Goal: Task Accomplishment & Management: Manage account settings

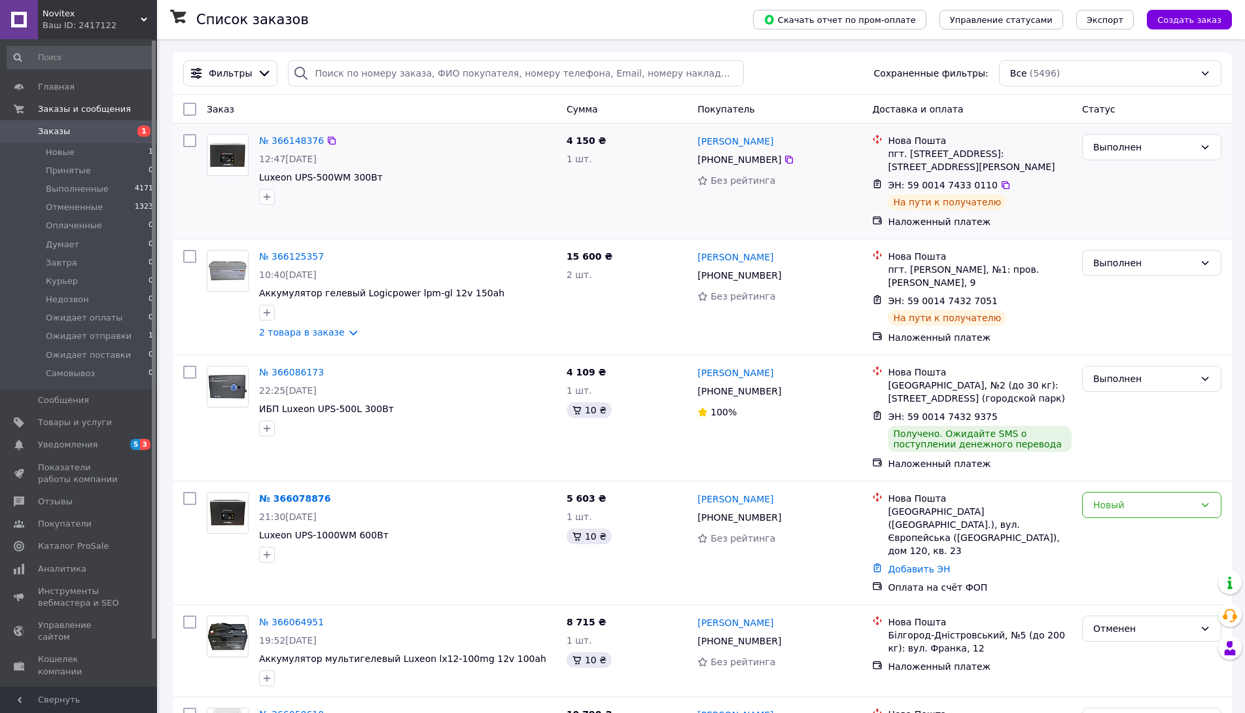
click at [188, 137] on input "checkbox" at bounding box center [189, 140] width 13 height 13
checkbox input "true"
click at [250, 104] on span "Действия для 1 заказа" at bounding box center [251, 109] width 103 height 13
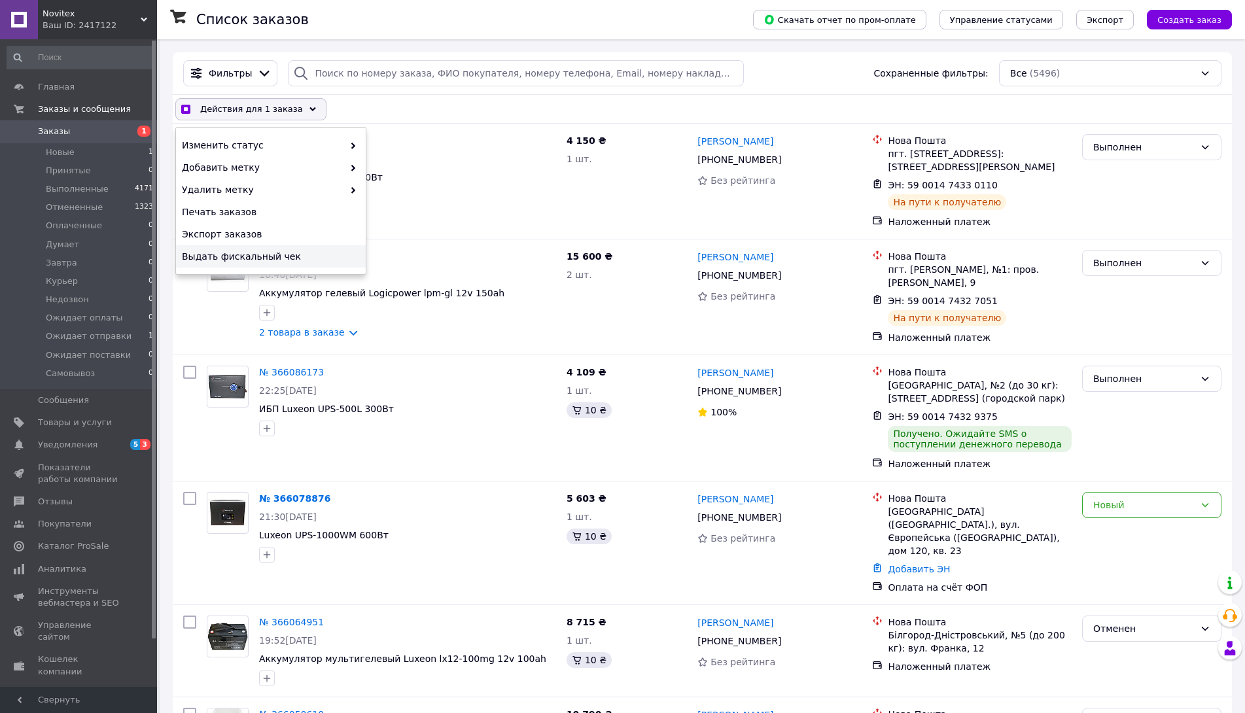
click at [239, 255] on span "Выдать фискальный чек" at bounding box center [269, 256] width 175 height 13
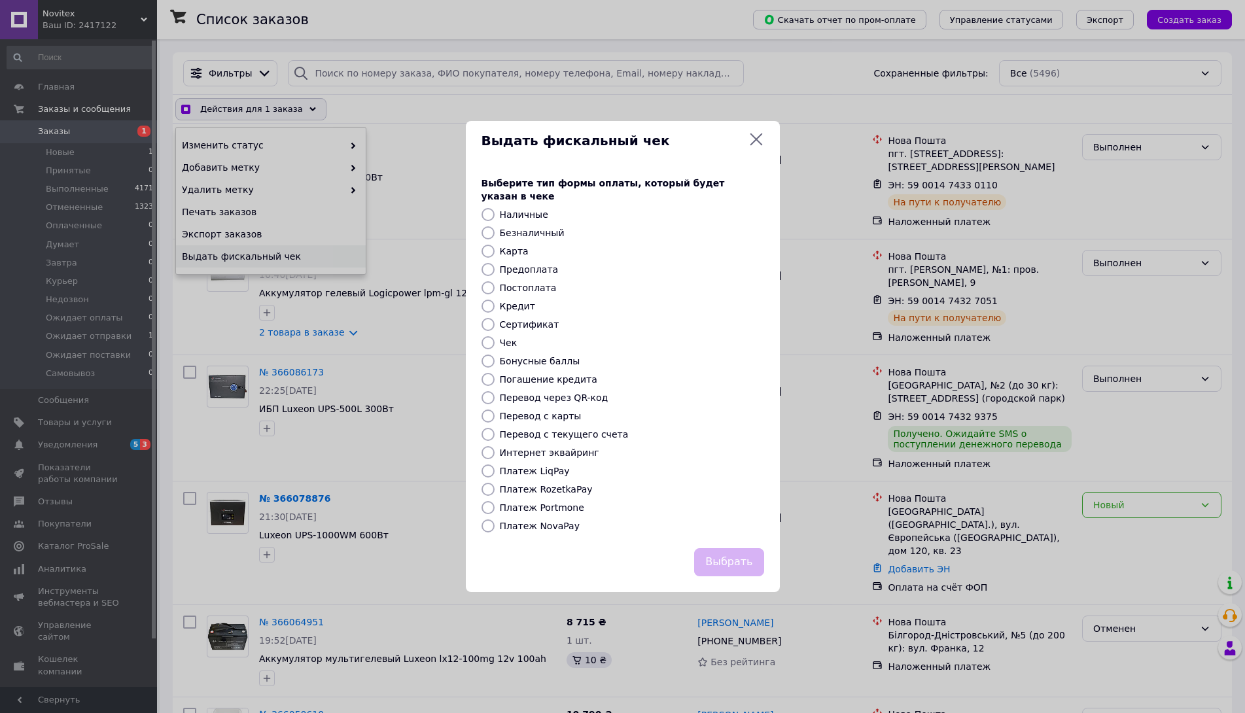
checkbox input "true"
click at [532, 283] on label "Постоплата" at bounding box center [533, 288] width 57 height 10
click at [500, 281] on input "Постоплата" at bounding box center [493, 287] width 13 height 13
radio input "true"
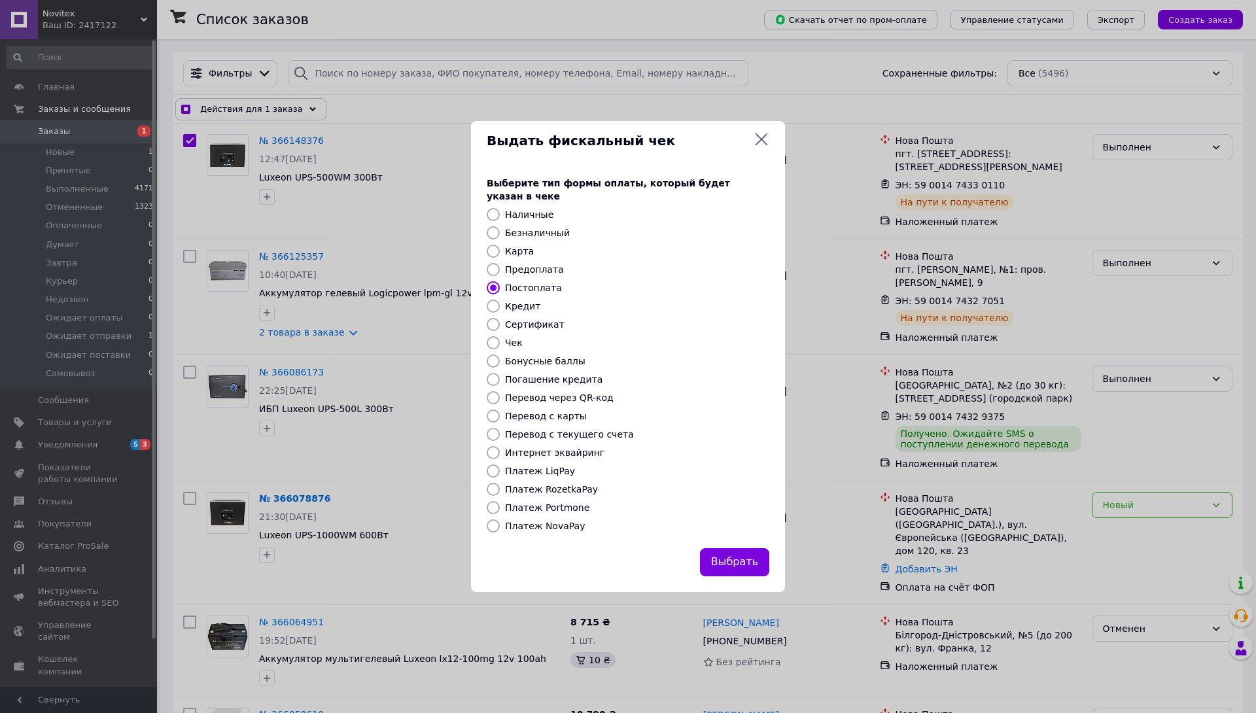
click at [741, 557] on button "Выбрать" at bounding box center [734, 562] width 69 height 28
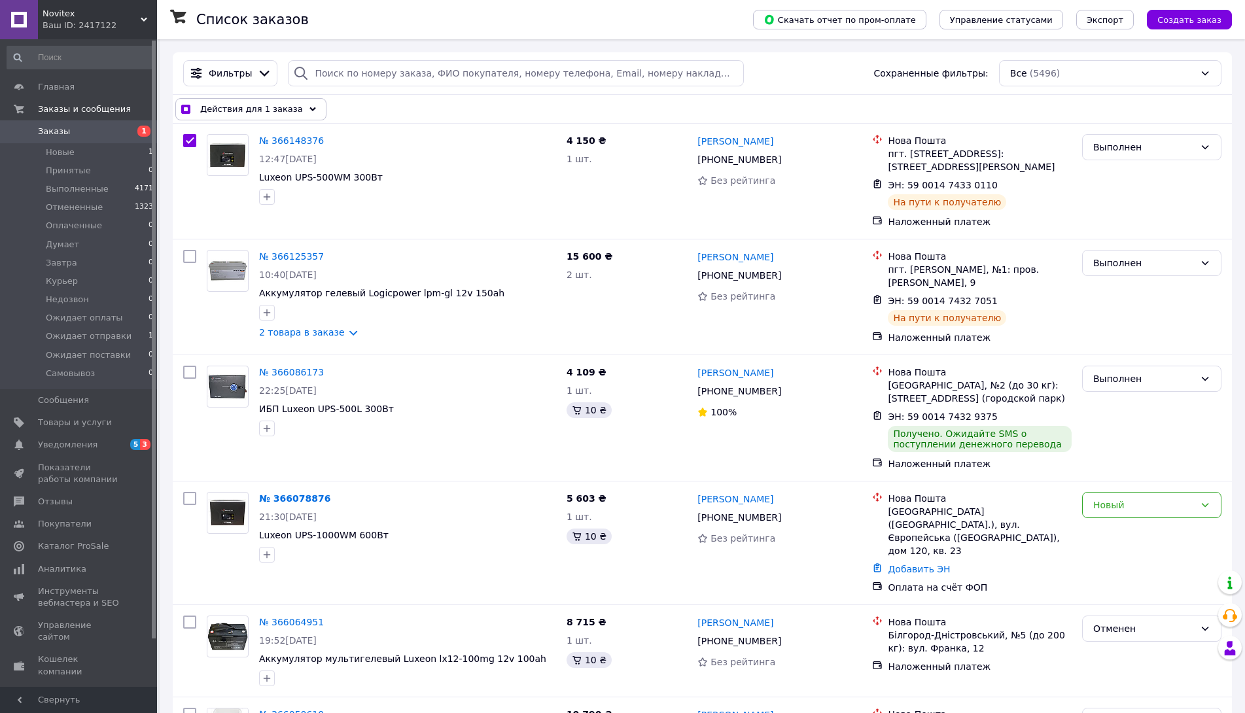
click at [73, 131] on span "Заказы" at bounding box center [79, 132] width 83 height 12
checkbox input "true"
click at [74, 152] on li "Новые 1" at bounding box center [80, 152] width 161 height 18
checkbox input "false"
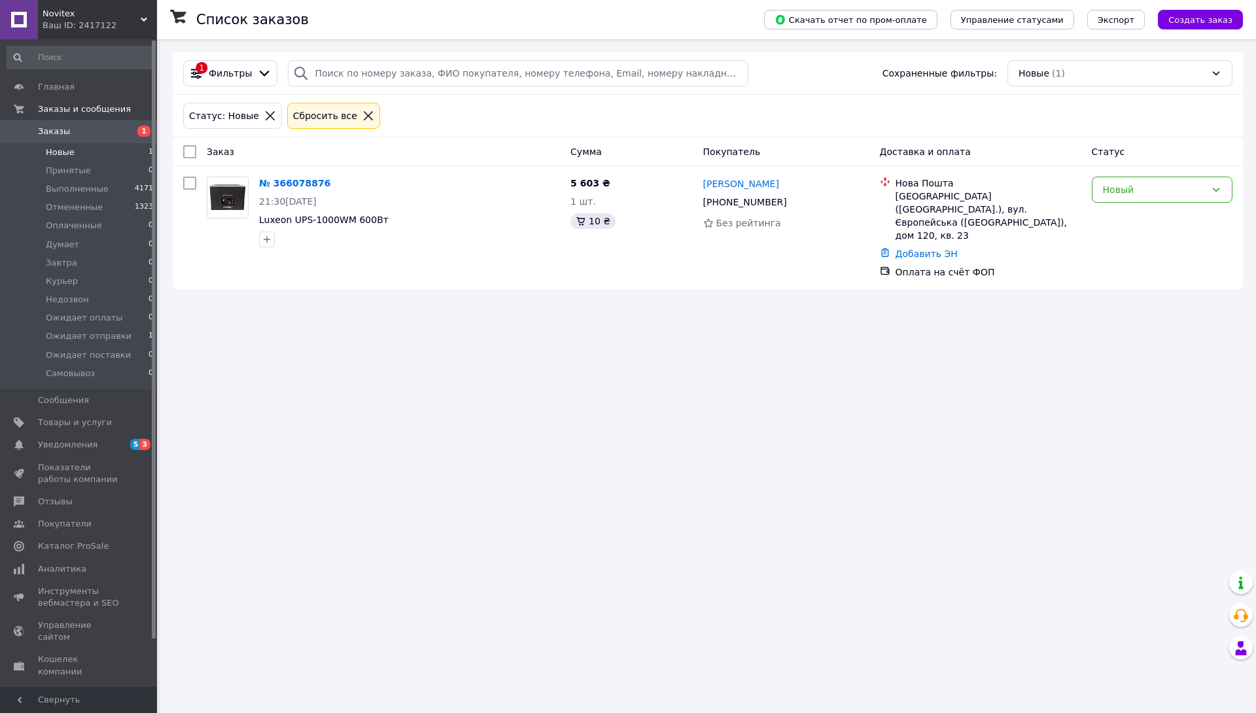
click at [76, 129] on span "Заказы" at bounding box center [79, 132] width 83 height 12
